Goal: Information Seeking & Learning: Learn about a topic

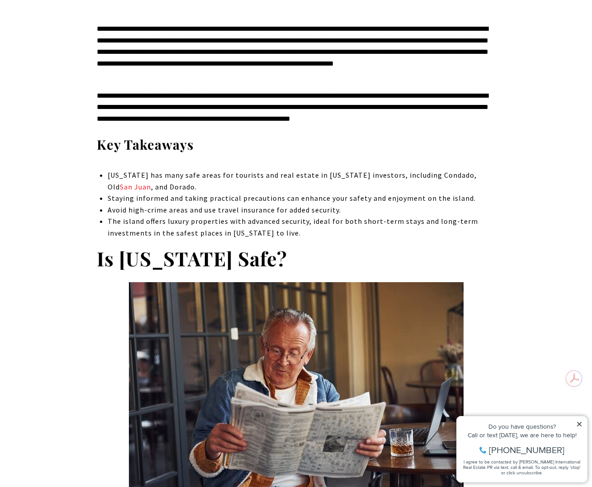
scroll to position [407, 0]
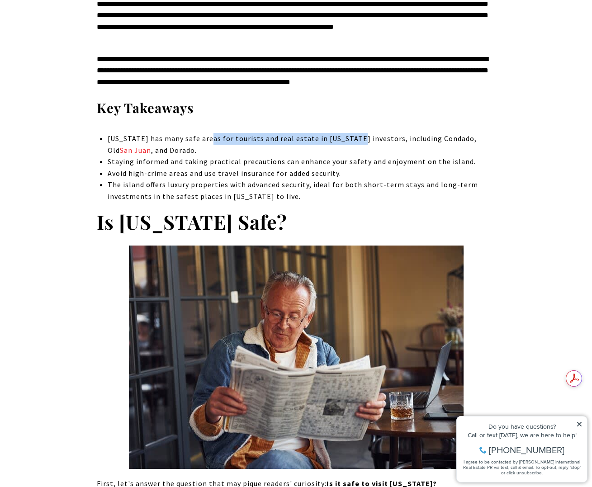
drag, startPoint x: 289, startPoint y: 137, endPoint x: 353, endPoint y: 134, distance: 63.8
click at [353, 134] on span "Puerto Rico has many safe areas for tourists and real estate in Puerto Rico inv…" at bounding box center [292, 144] width 369 height 21
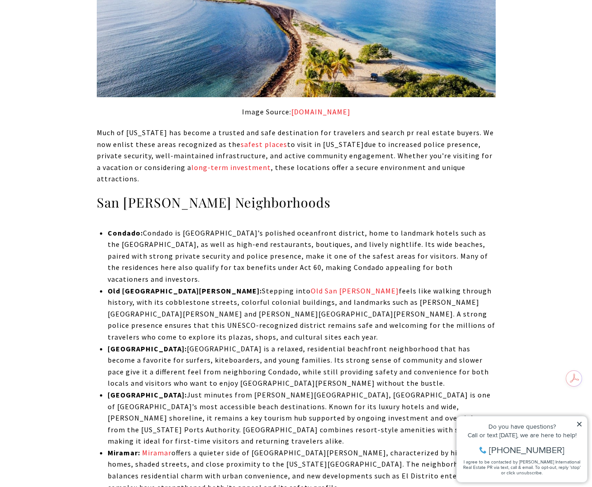
scroll to position [1854, 0]
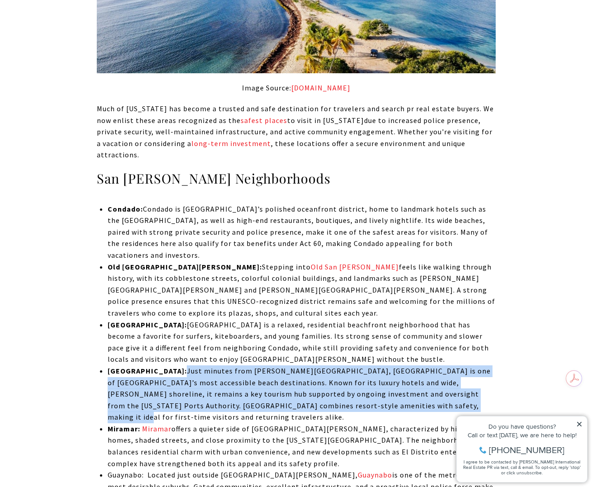
drag, startPoint x: 157, startPoint y: 333, endPoint x: 339, endPoint y: 359, distance: 183.6
click at [339, 365] on p "Isla Verde: Just minutes from Luis Muñoz Marín International Airport, Isla Verd…" at bounding box center [301, 394] width 387 height 58
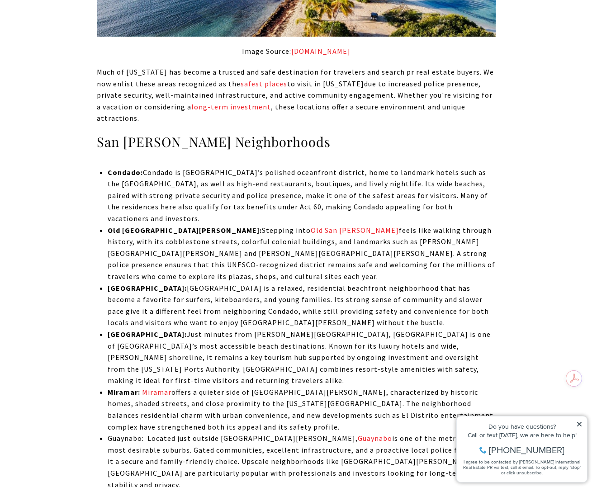
scroll to position [1899, 0]
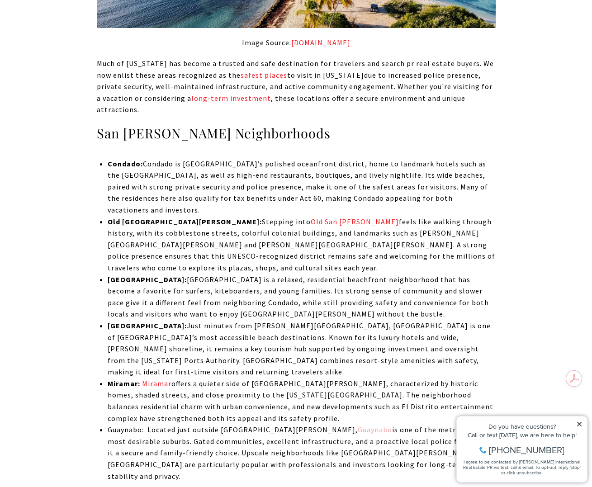
click at [358, 425] on link "Guaynabo" at bounding box center [375, 429] width 34 height 9
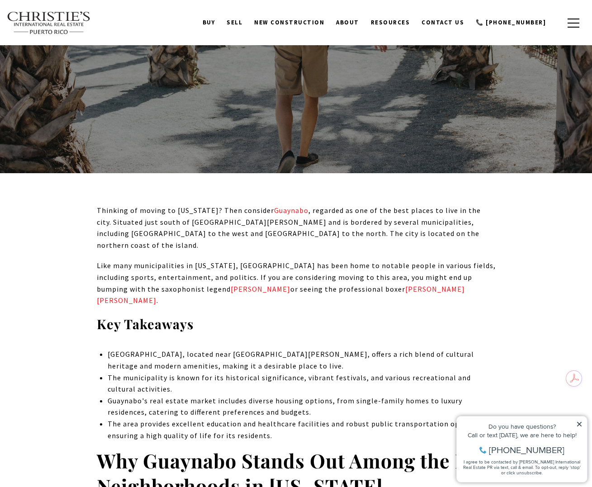
scroll to position [181, 0]
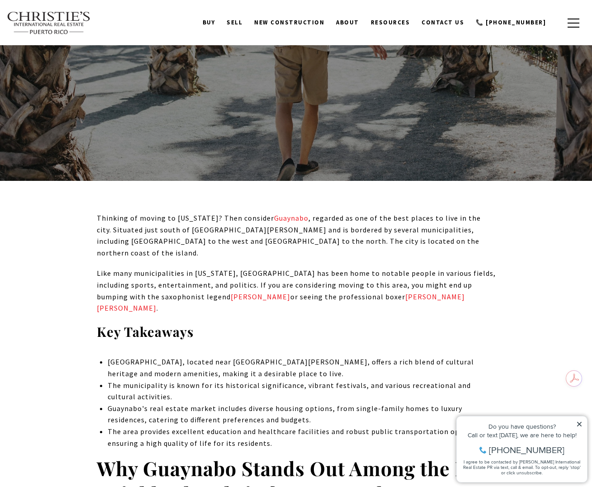
click at [578, 423] on icon at bounding box center [579, 424] width 5 height 5
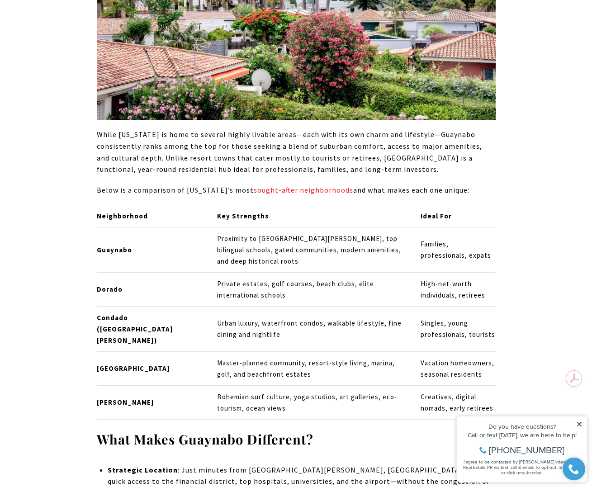
scroll to position [859, 0]
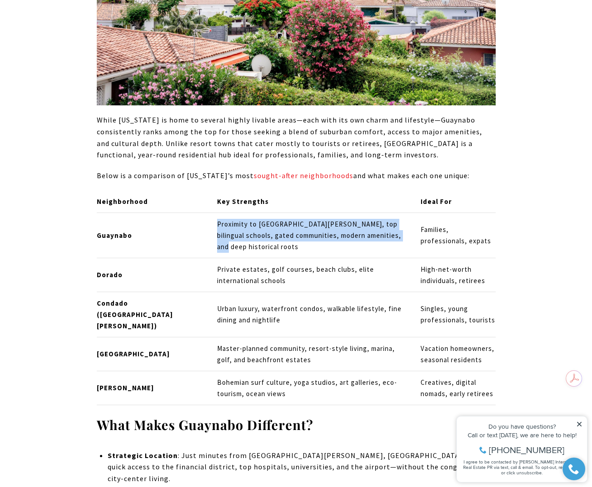
drag, startPoint x: 167, startPoint y: 208, endPoint x: 320, endPoint y: 241, distance: 156.7
click at [320, 241] on tr "Guaynabo Proximity to [GEOGRAPHIC_DATA][PERSON_NAME], top bilingual schools, ga…" at bounding box center [296, 235] width 399 height 45
copy tr "Proximity to [GEOGRAPHIC_DATA][PERSON_NAME], top bilingual schools, gated commu…"
click at [320, 229] on td "Proximity to [GEOGRAPHIC_DATA][PERSON_NAME], top bilingual schools, gated commu…" at bounding box center [311, 235] width 203 height 45
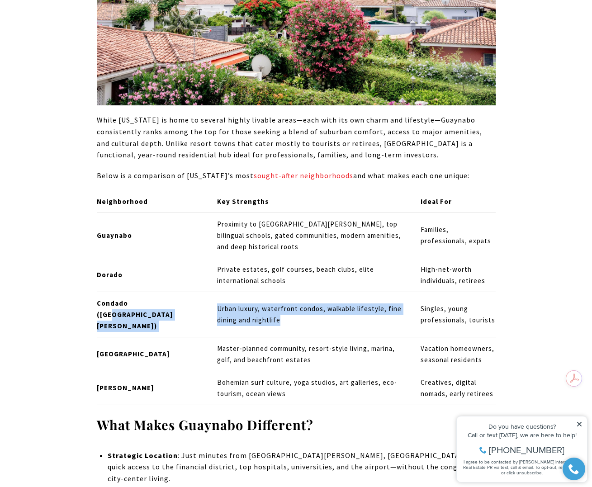
drag, startPoint x: 168, startPoint y: 302, endPoint x: 311, endPoint y: 306, distance: 142.5
click at [311, 306] on tr "Condado ([GEOGRAPHIC_DATA][PERSON_NAME]) Urban luxury, waterfront condos, walka…" at bounding box center [296, 314] width 399 height 45
click at [312, 306] on td "Urban luxury, waterfront condos, walkable lifestyle, fine dining and nightlife" at bounding box center [311, 314] width 203 height 45
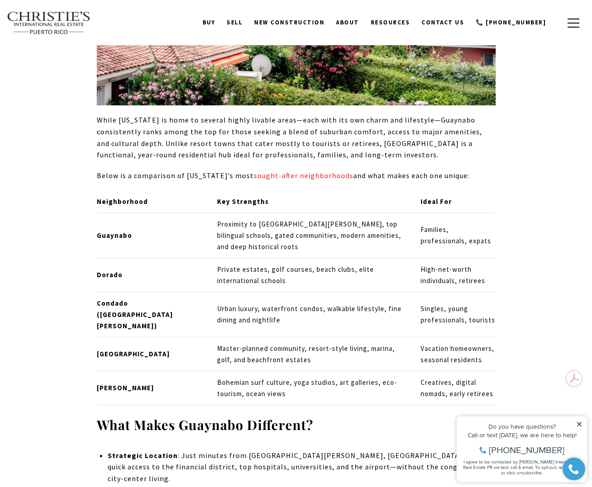
click at [258, 213] on td "Proximity to [GEOGRAPHIC_DATA][PERSON_NAME], top bilingual schools, gated commu…" at bounding box center [311, 235] width 203 height 45
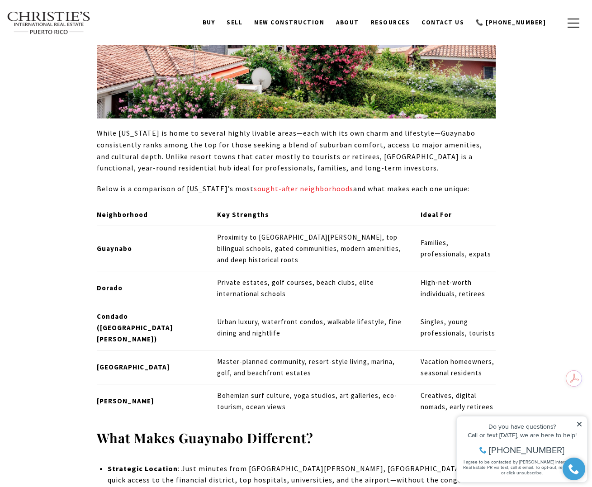
scroll to position [769, 0]
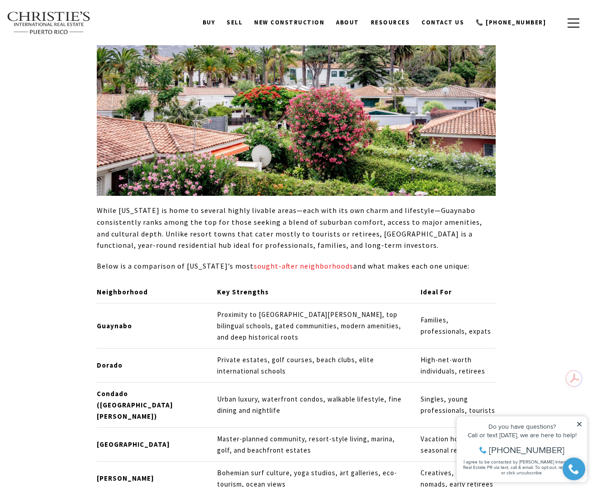
click at [308, 303] on td "Proximity to [GEOGRAPHIC_DATA][PERSON_NAME], top bilingual schools, gated commu…" at bounding box center [311, 325] width 203 height 45
drag, startPoint x: 262, startPoint y: 293, endPoint x: 357, endPoint y: 329, distance: 101.8
click at [357, 329] on td "Proximity to [GEOGRAPHIC_DATA][PERSON_NAME], top bilingual schools, gated commu…" at bounding box center [311, 325] width 203 height 45
click at [579, 423] on icon at bounding box center [579, 424] width 6 height 6
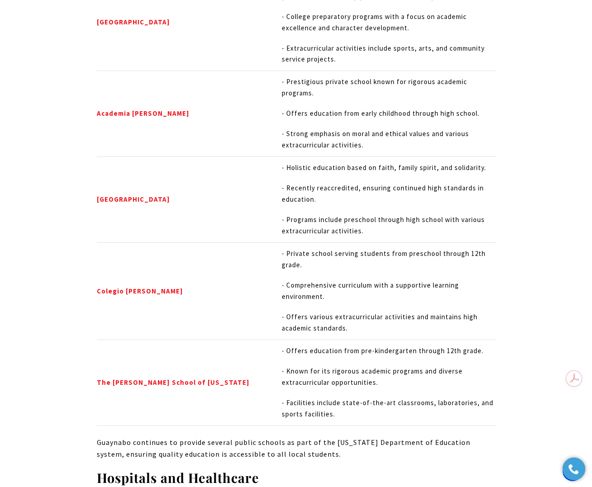
scroll to position [4657, 0]
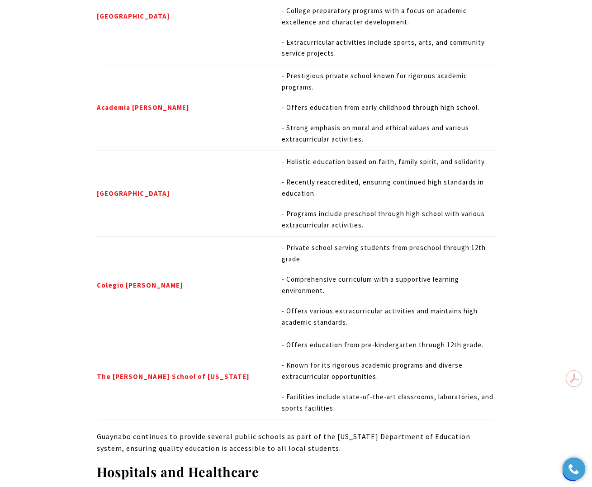
drag, startPoint x: 388, startPoint y: 268, endPoint x: 446, endPoint y: 283, distance: 60.2
click at [446, 283] on p "- Comprehensive curriculum with a supportive learning environment." at bounding box center [388, 285] width 213 height 23
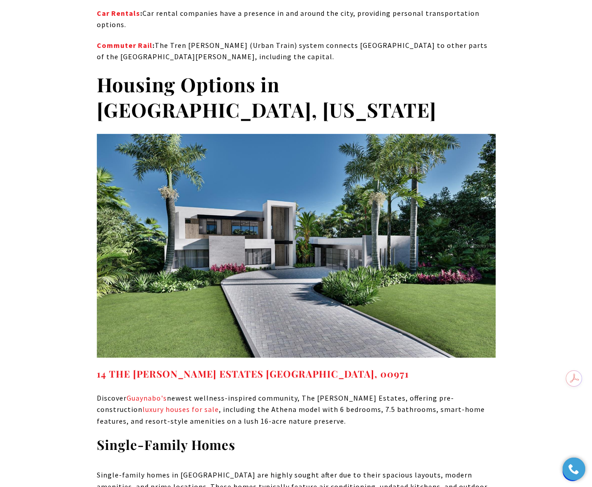
scroll to position [5380, 0]
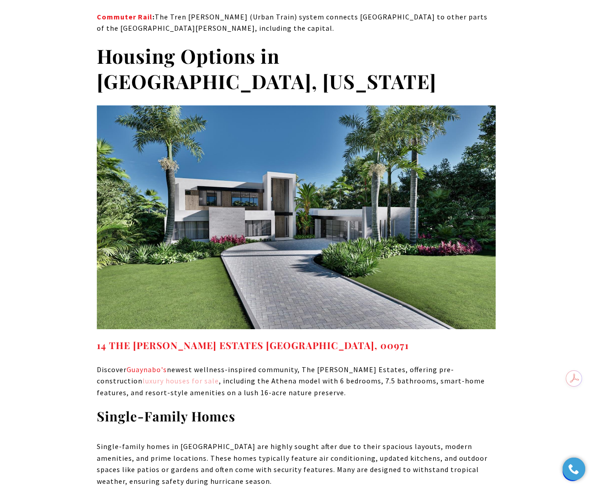
click at [142, 376] on link "luxury houses for sale" at bounding box center [180, 380] width 76 height 9
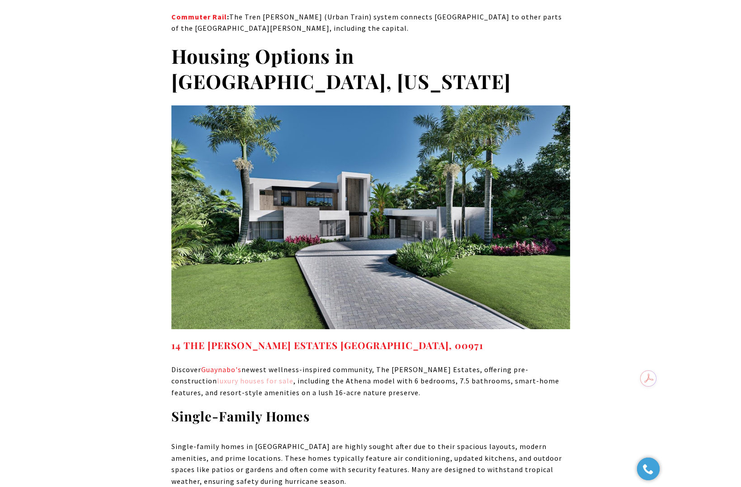
scroll to position [5389, 0]
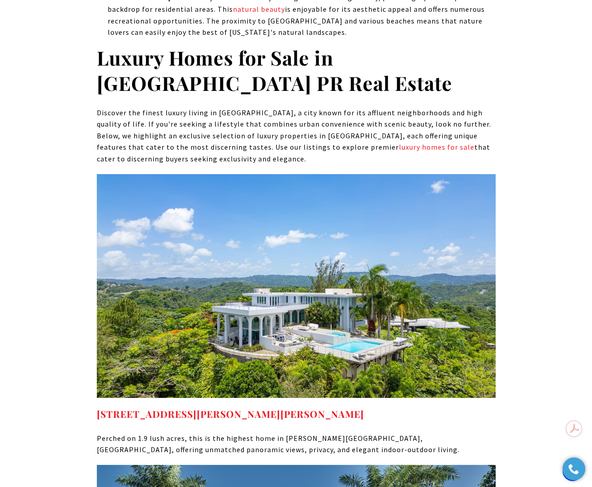
scroll to position [3391, 0]
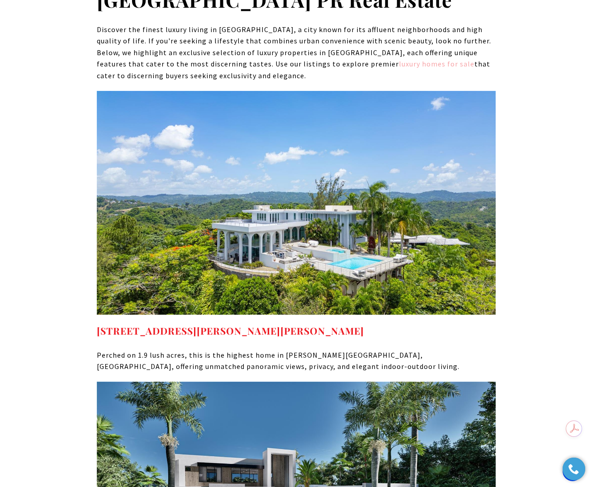
click at [399, 68] on link "luxury homes for sale" at bounding box center [437, 63] width 76 height 9
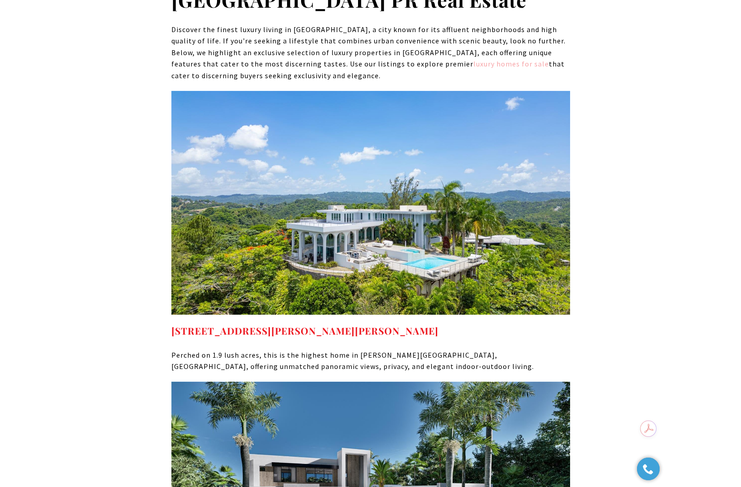
scroll to position [3393, 0]
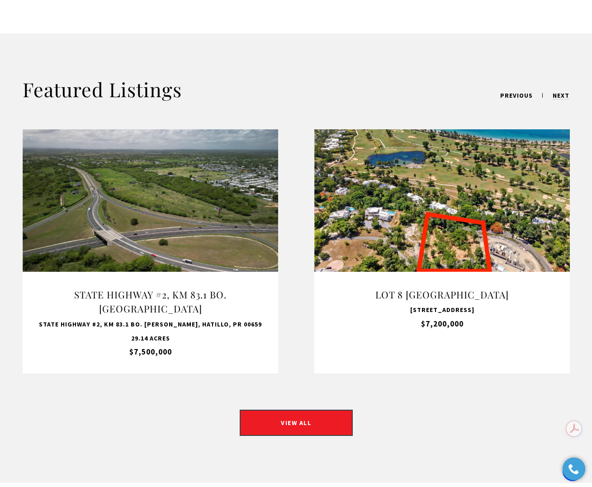
scroll to position [497, 0]
